Goal: Information Seeking & Learning: Learn about a topic

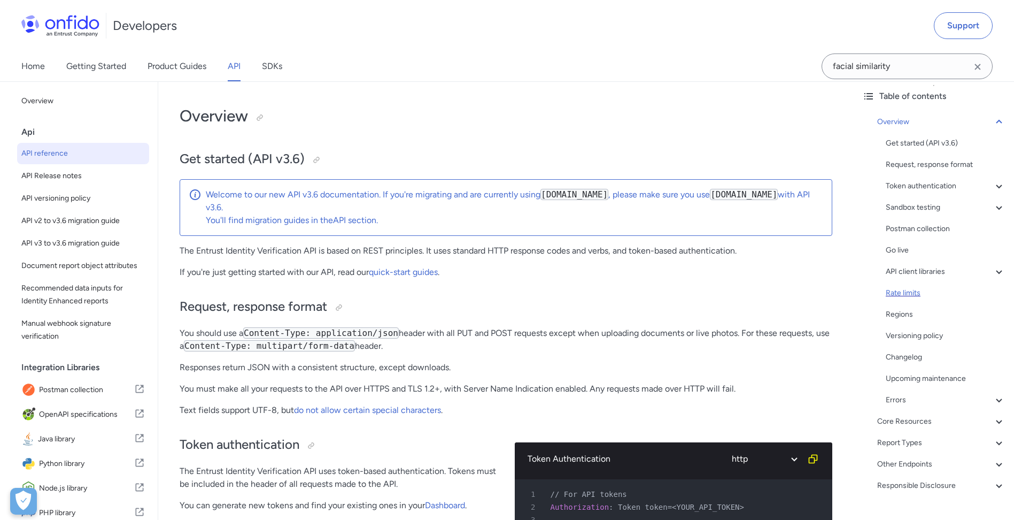
scroll to position [71, 0]
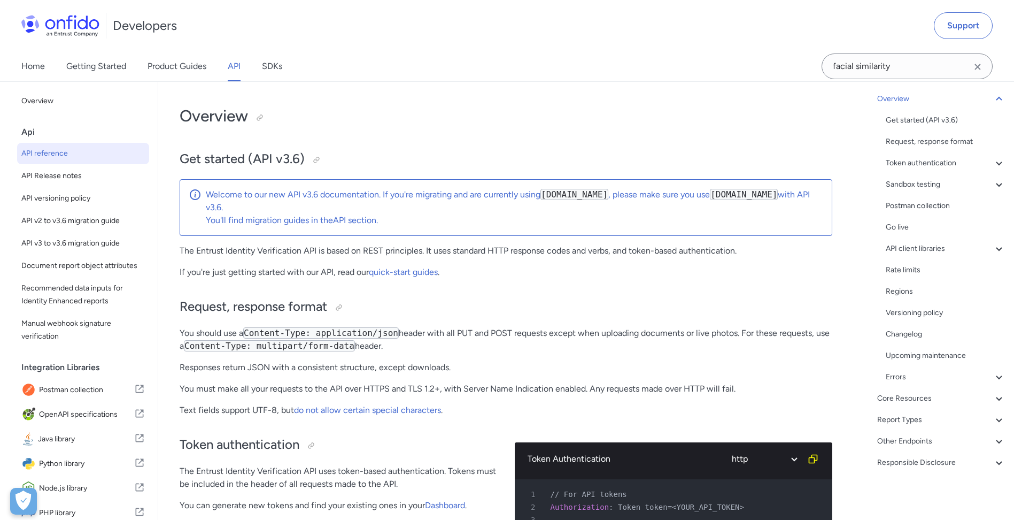
click at [910, 388] on div "Overview Get started (API v3.6) Request, response format Token authentication -…" at bounding box center [933, 282] width 143 height 389
click at [912, 393] on div "Core Resources" at bounding box center [941, 398] width 128 height 13
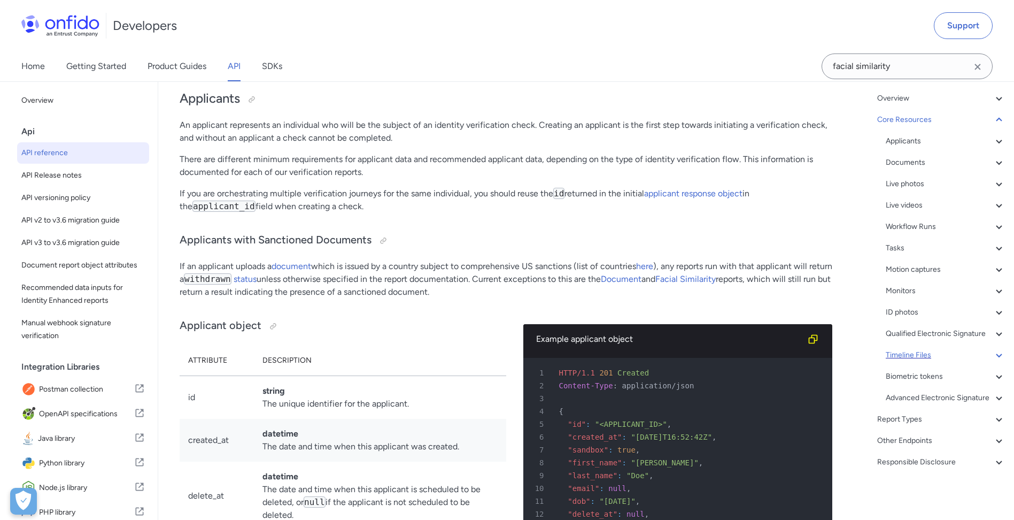
click at [928, 361] on div "Timeline Files" at bounding box center [946, 354] width 120 height 13
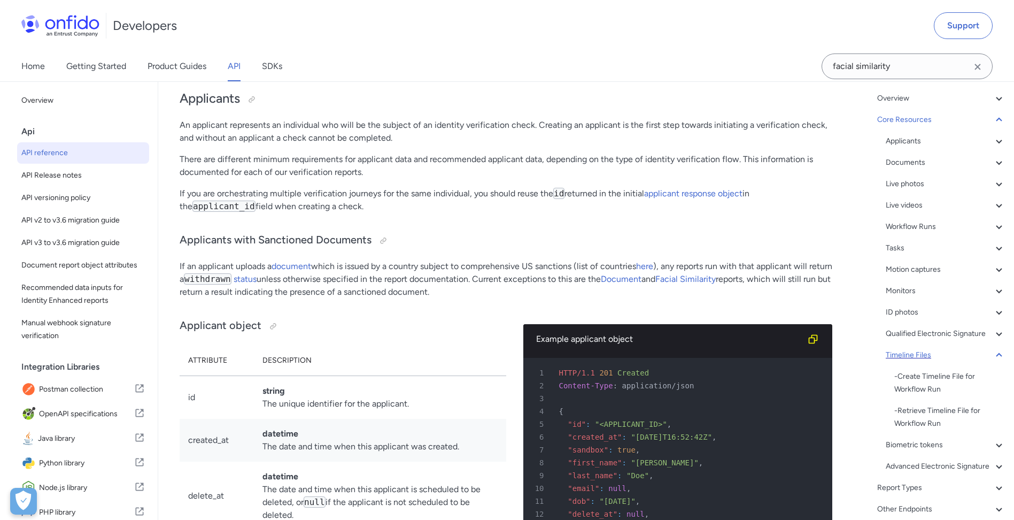
scroll to position [36263, 0]
